Goal: Transaction & Acquisition: Obtain resource

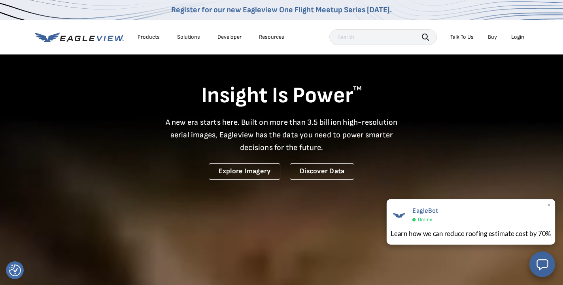
click at [549, 205] on span "×" at bounding box center [548, 205] width 4 height 8
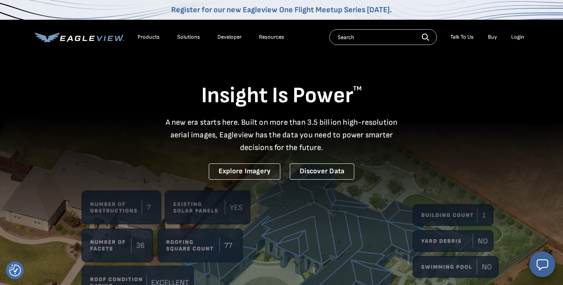
click at [520, 38] on div "Login" at bounding box center [517, 37] width 13 height 7
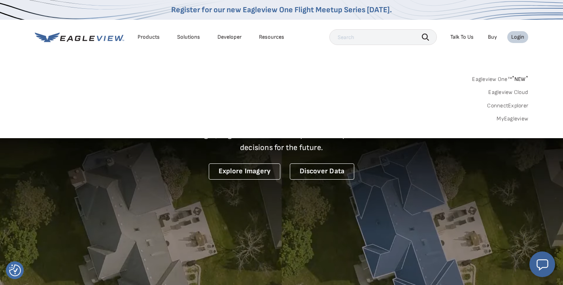
click at [512, 36] on div "Login" at bounding box center [517, 37] width 13 height 7
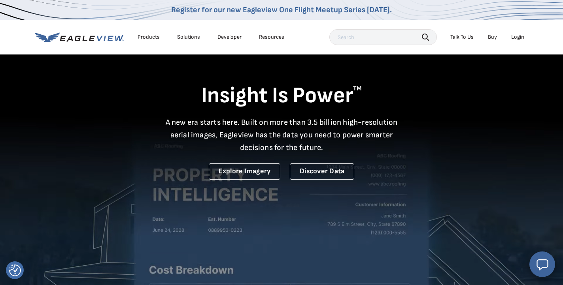
click at [512, 36] on div "Login" at bounding box center [517, 37] width 13 height 7
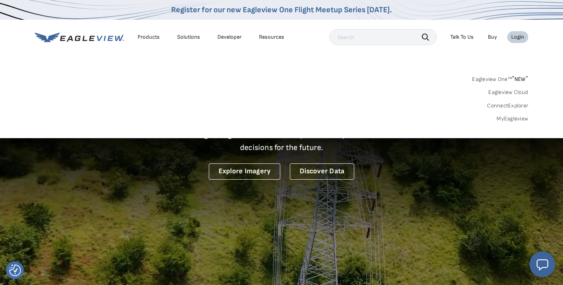
click at [143, 38] on div "Products" at bounding box center [148, 37] width 22 height 7
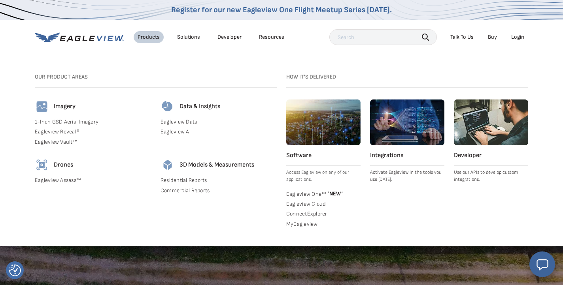
click at [487, 88] on div "How it's Delivered Software Access Eagleview on any of our applications. Eaglev…" at bounding box center [407, 151] width 242 height 157
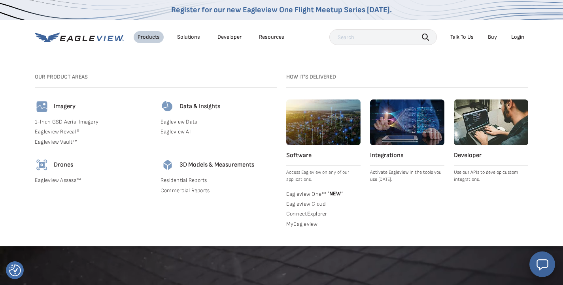
click at [489, 79] on h3 "How it's Delivered" at bounding box center [407, 76] width 242 height 7
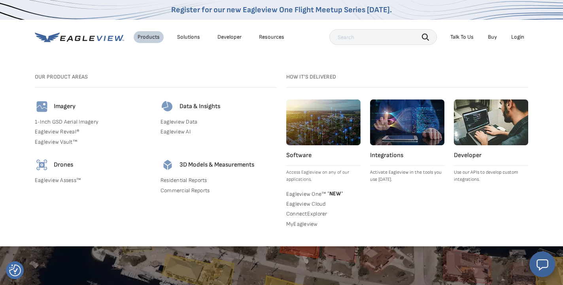
click at [489, 79] on h3 "How it's Delivered" at bounding box center [407, 76] width 242 height 7
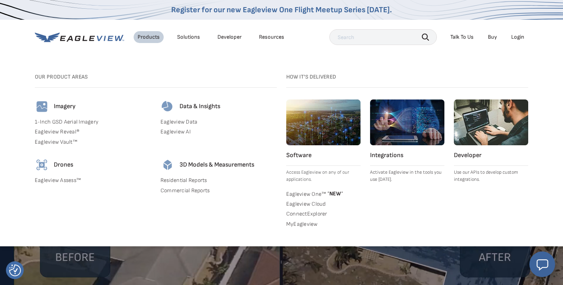
click at [513, 35] on div "Login" at bounding box center [517, 37] width 13 height 7
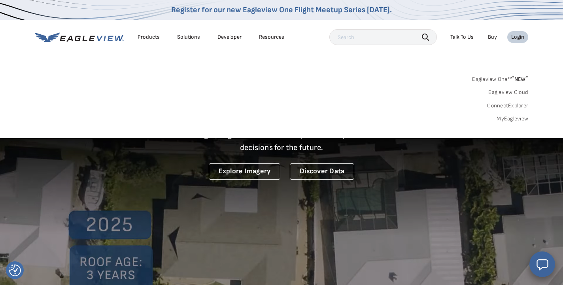
click at [513, 35] on div "Login" at bounding box center [517, 37] width 13 height 7
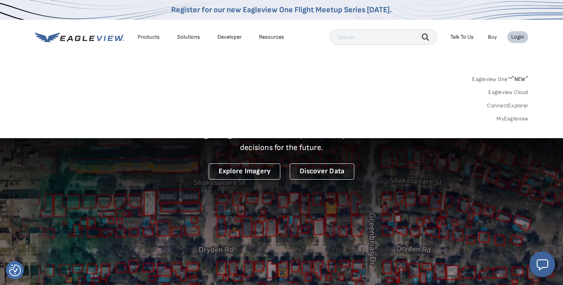
click at [513, 35] on div "Login" at bounding box center [517, 37] width 13 height 7
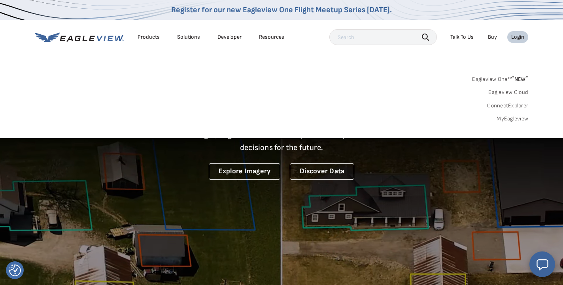
click at [513, 35] on div "Login" at bounding box center [517, 37] width 13 height 7
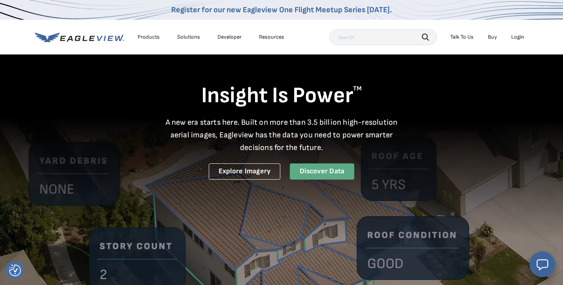
click at [320, 168] on link "Discover Data" at bounding box center [322, 172] width 64 height 16
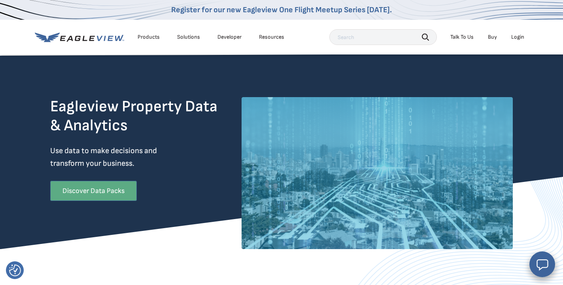
click at [111, 185] on link "Discover Data Packs" at bounding box center [93, 191] width 87 height 20
click at [509, 44] on div "Search Talk To Us Buy Login" at bounding box center [428, 37] width 199 height 16
click at [513, 37] on div "Login" at bounding box center [517, 37] width 13 height 7
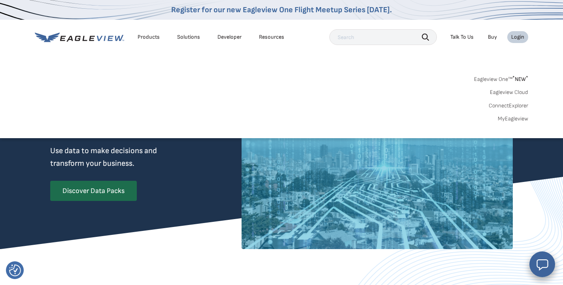
click at [494, 79] on link "Eagleview One™ * NEW *" at bounding box center [501, 77] width 54 height 9
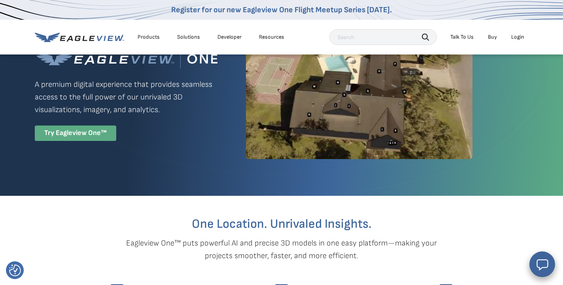
scroll to position [21, 0]
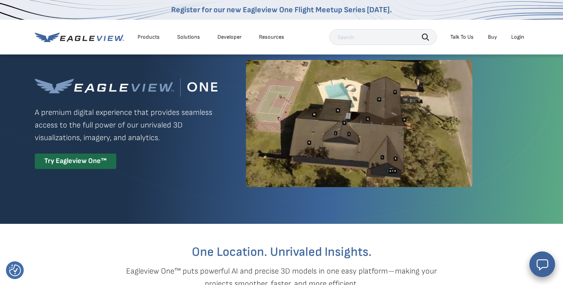
click at [521, 37] on div "Login" at bounding box center [517, 37] width 13 height 7
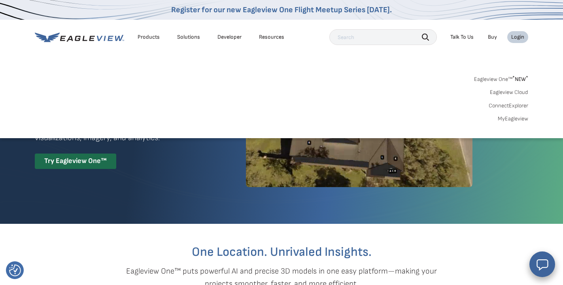
click at [523, 117] on link "MyEagleview" at bounding box center [512, 118] width 30 height 7
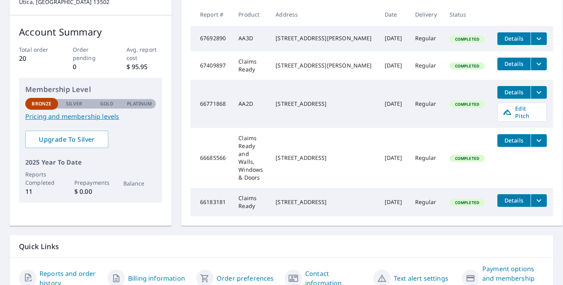
scroll to position [109, 0]
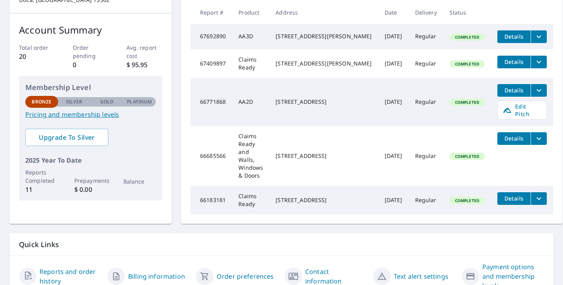
click at [320, 200] on div "[STREET_ADDRESS]" at bounding box center [323, 200] width 96 height 8
click at [502, 195] on span "Details" at bounding box center [514, 199] width 24 height 8
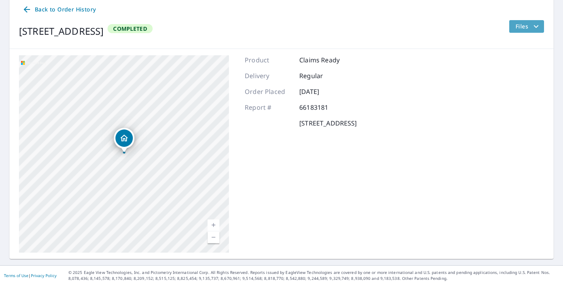
click at [528, 22] on span "Files" at bounding box center [527, 26] width 25 height 9
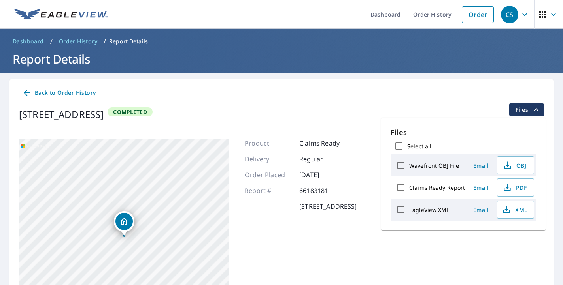
click at [522, 109] on span "Files" at bounding box center [527, 109] width 25 height 9
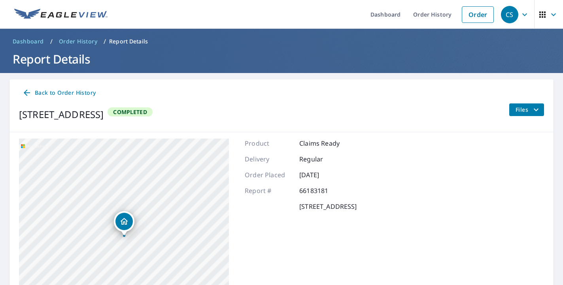
click at [522, 109] on span "Files" at bounding box center [527, 109] width 25 height 9
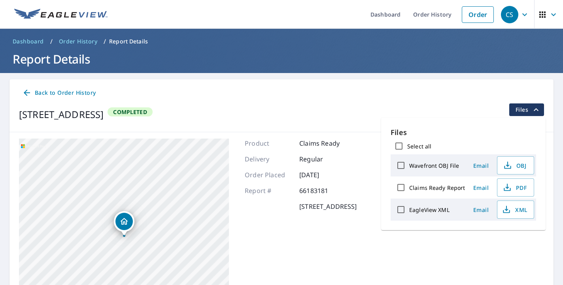
click at [522, 109] on span "Files" at bounding box center [527, 109] width 25 height 9
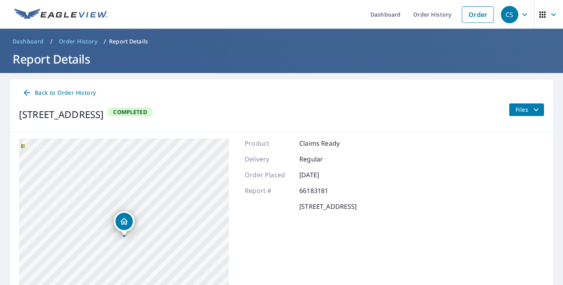
click at [522, 109] on span "Files" at bounding box center [527, 109] width 25 height 9
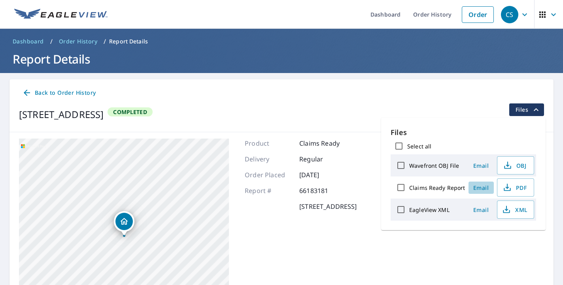
click at [482, 190] on span "Email" at bounding box center [480, 188] width 19 height 8
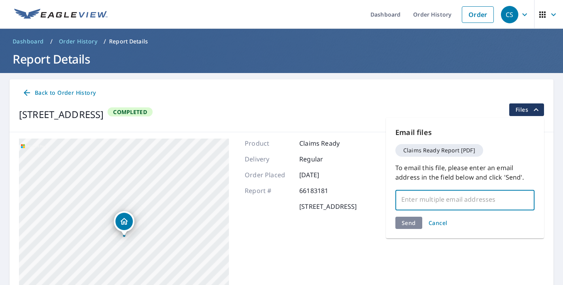
click at [464, 195] on input "text" at bounding box center [459, 199] width 120 height 15
click at [520, 113] on span "Files" at bounding box center [527, 109] width 25 height 9
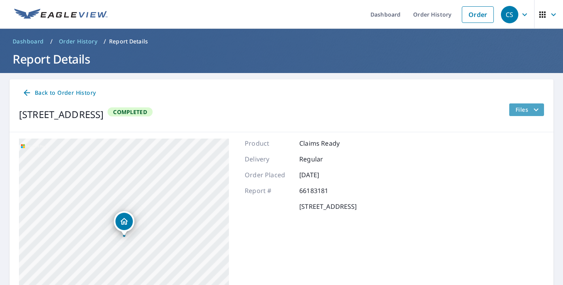
click at [520, 113] on span "Files" at bounding box center [527, 109] width 25 height 9
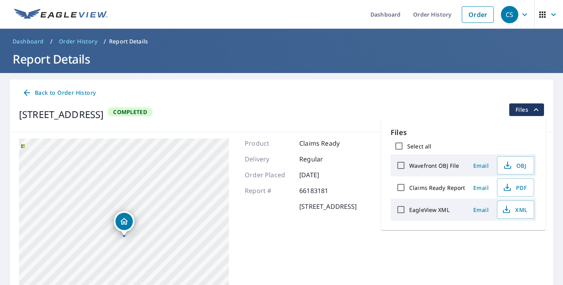
click at [443, 186] on label "Claims Ready Report" at bounding box center [437, 188] width 56 height 8
click at [409, 186] on input "Claims Ready Report" at bounding box center [400, 187] width 17 height 17
checkbox input "true"
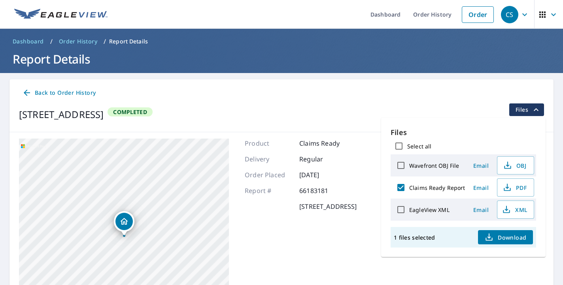
click at [504, 242] on span "Download" at bounding box center [505, 237] width 42 height 9
